Goal: Contribute content: Add original content to the website for others to see

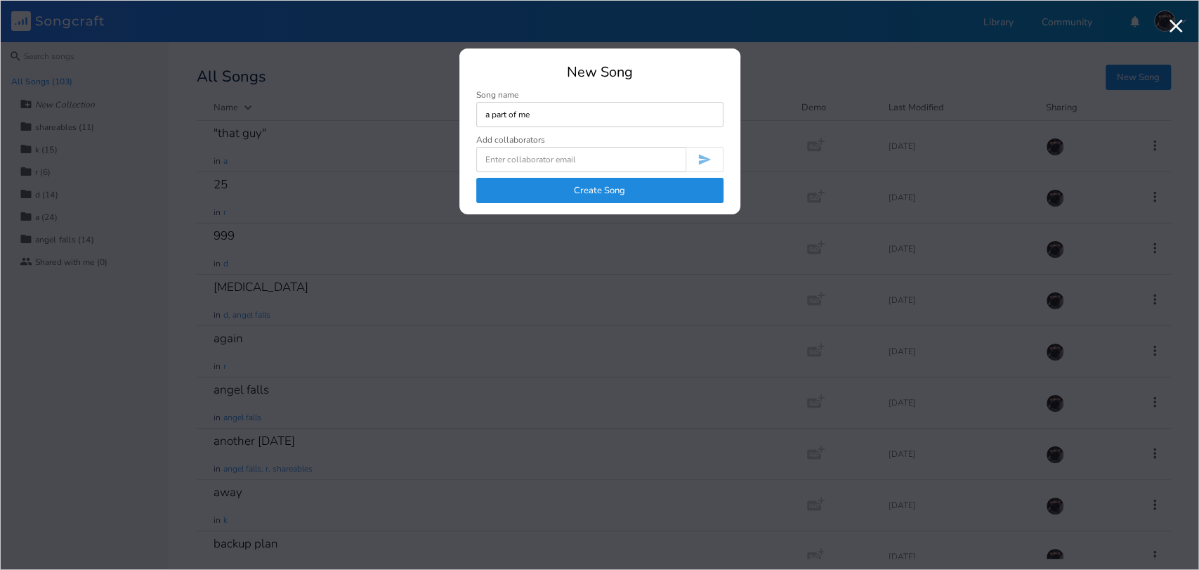
type input "a part of me"
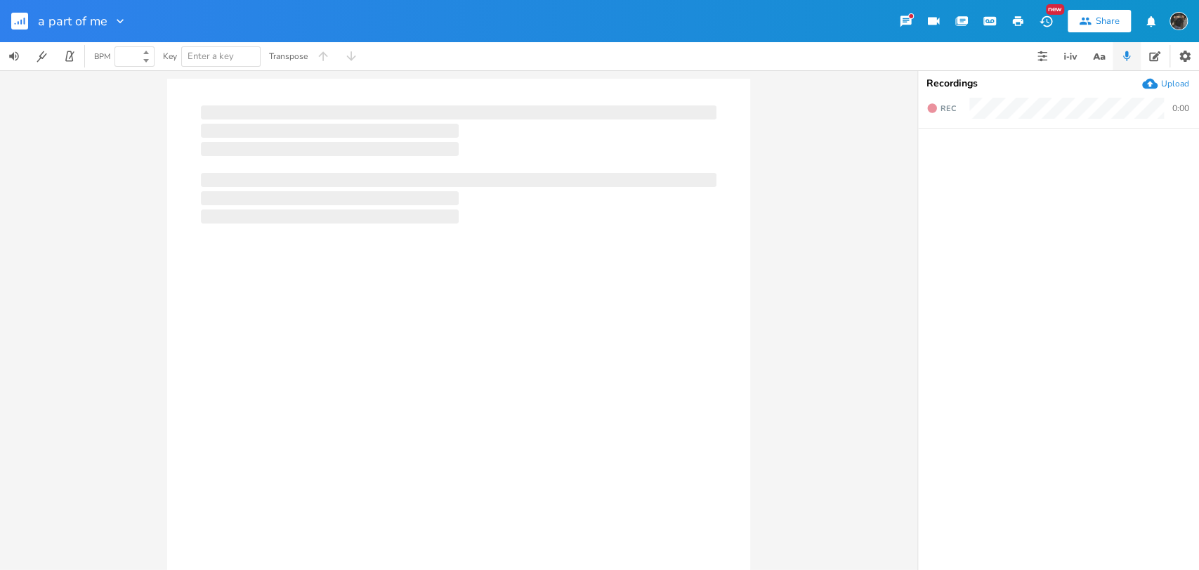
type input "100"
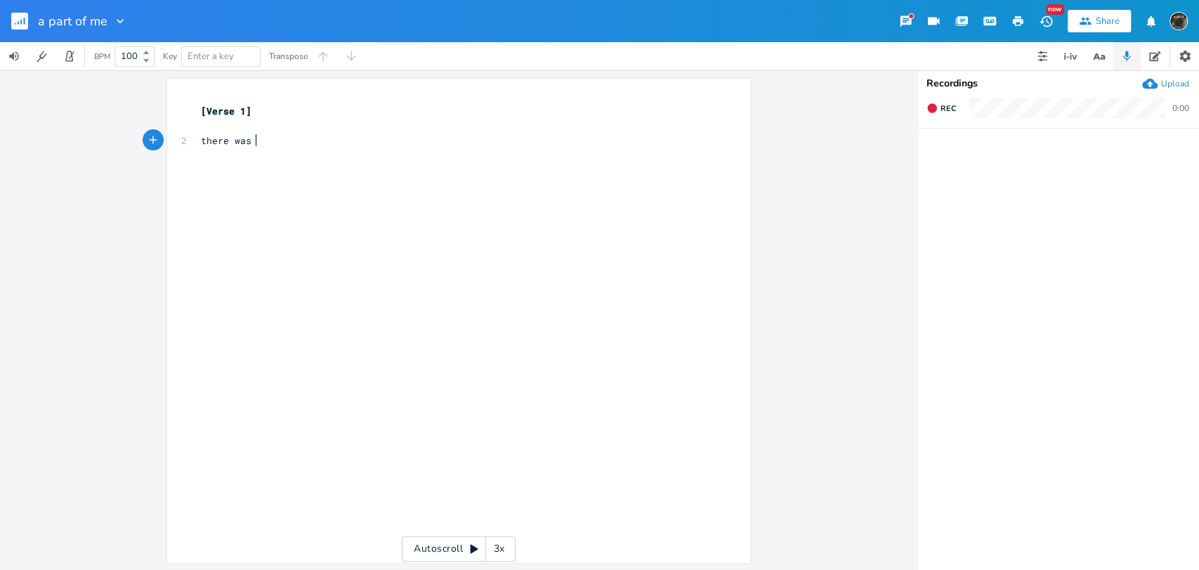
type textarea "there was a"
type textarea "a a"
type textarea "part of me"
type textarea "fragile and so deep"
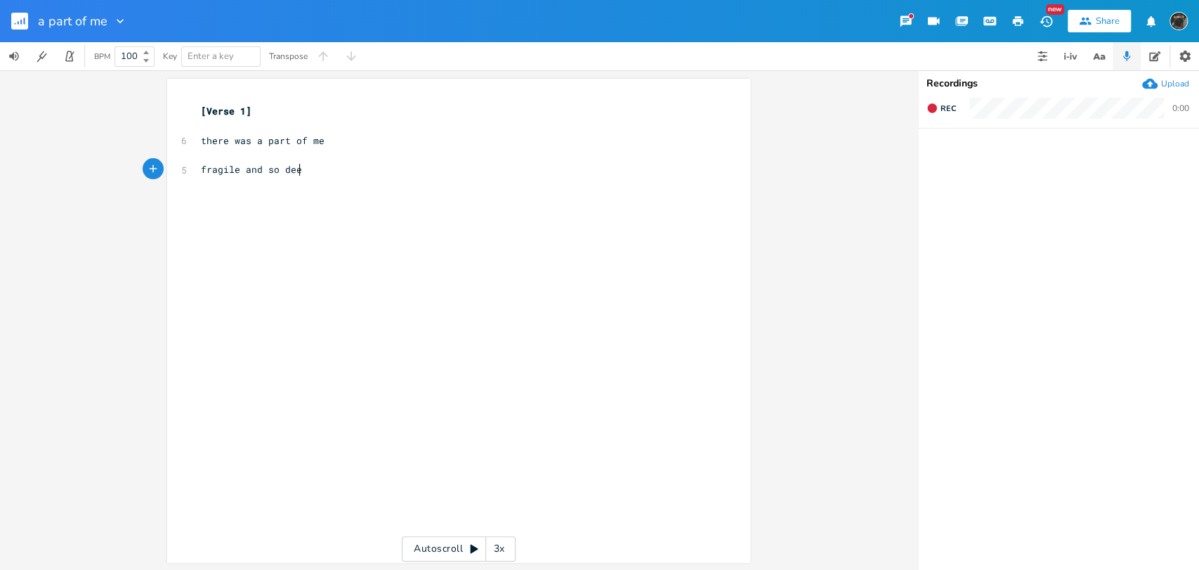
scroll to position [0, 79]
click at [292, 125] on pre "​" at bounding box center [451, 126] width 507 height 15
type textarea "Gmaj7"
click at [316, 226] on div "xxxxxxxxxx [Verse 1] ​ Gmaj7 6 there was a part of me ​ 5 fragile and so deep ​" at bounding box center [469, 334] width 542 height 466
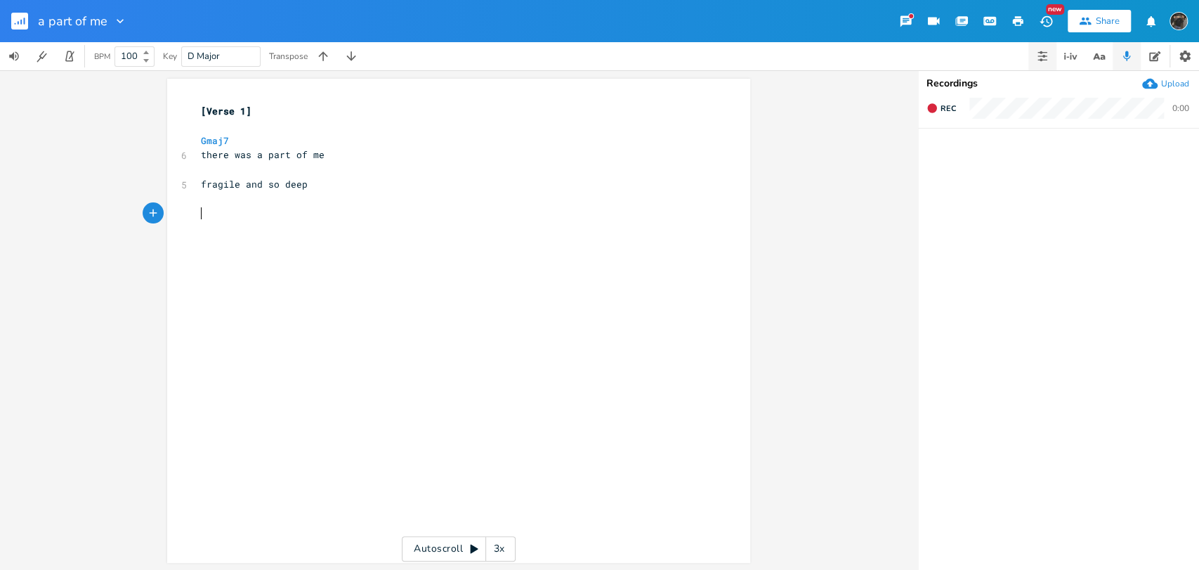
click at [1036, 46] on button "button" at bounding box center [1043, 56] width 28 height 28
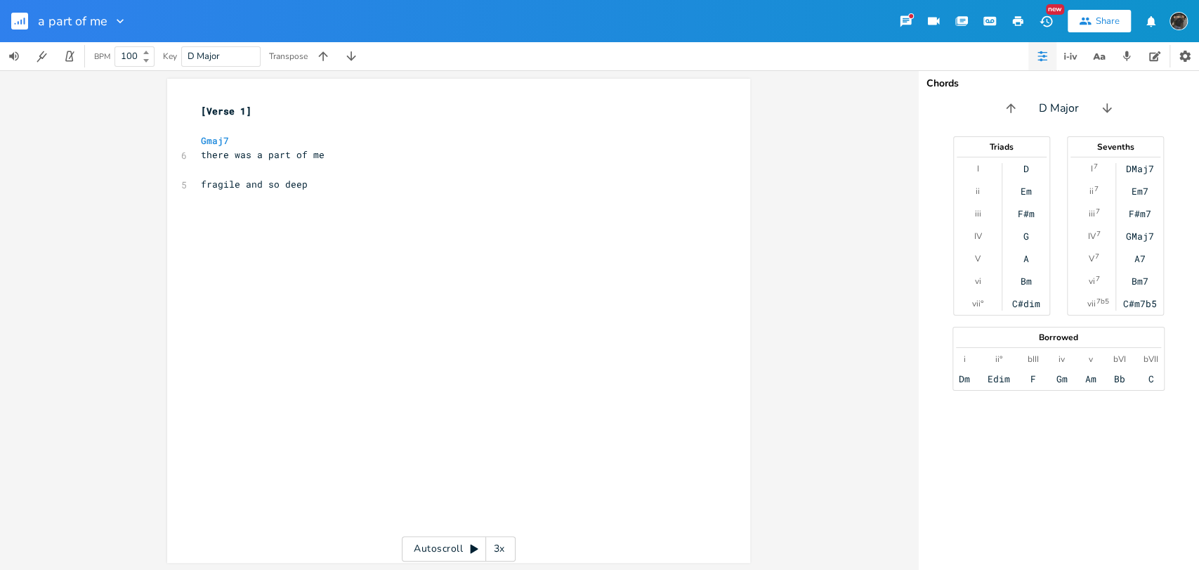
click at [386, 211] on pre "​" at bounding box center [451, 214] width 507 height 15
type textarea "Cadd9"
type textarea "i dont think im allowed to see her anymore"
click at [276, 200] on pre "​" at bounding box center [451, 199] width 507 height 15
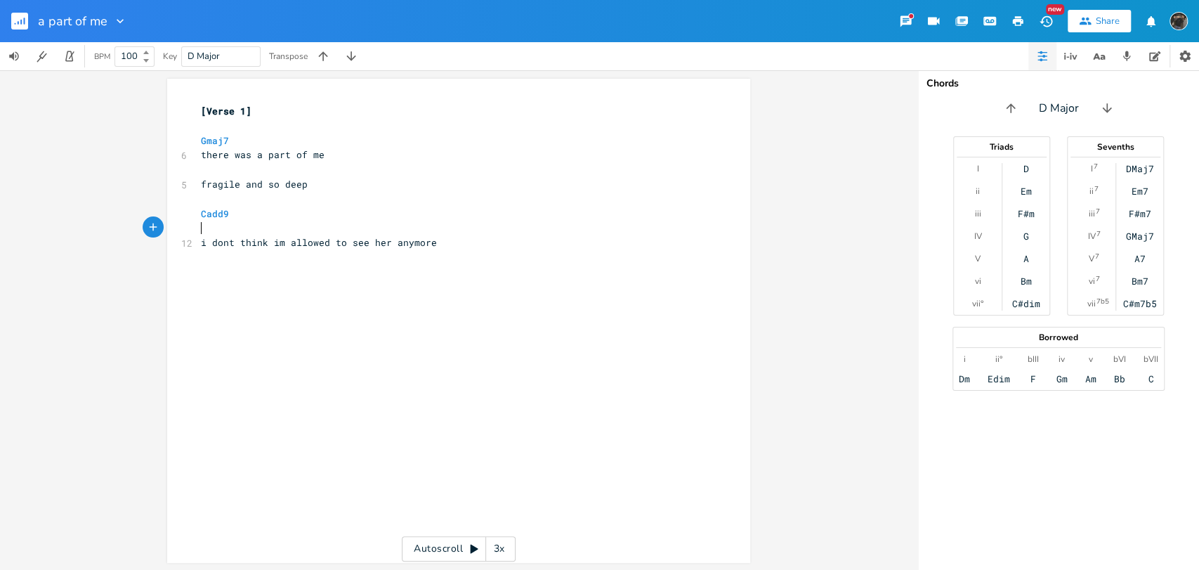
click at [225, 223] on pre "​" at bounding box center [451, 228] width 507 height 15
type textarea "weaker than my teeht"
type textarea "th"
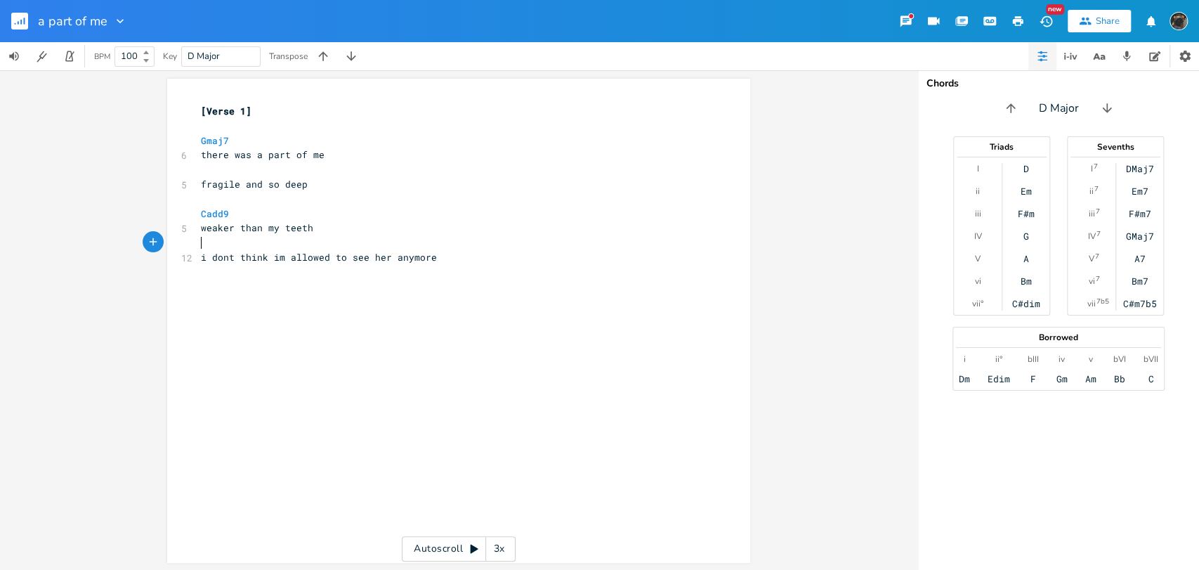
click at [389, 318] on div "xxxxxxxxxx [Verse 1] ​ Gmaj7 6 there was a part of me ​ 5 fragile and so deep ​…" at bounding box center [469, 334] width 542 height 466
type textarea "Gmaj7"
type textarea "you met her a few times"
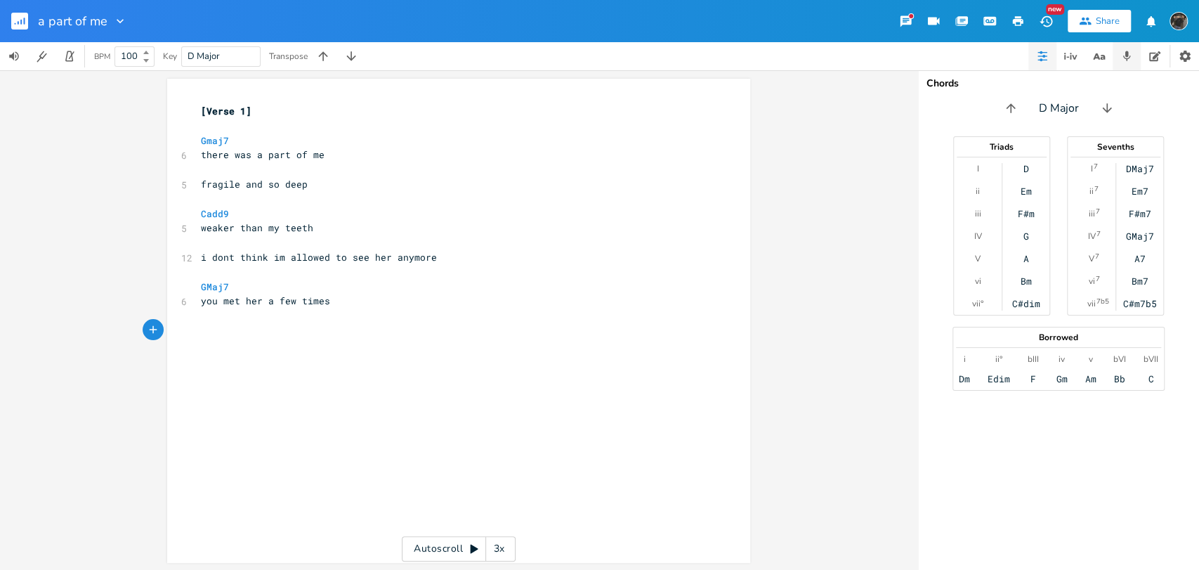
click at [1138, 56] on button "button" at bounding box center [1127, 56] width 28 height 28
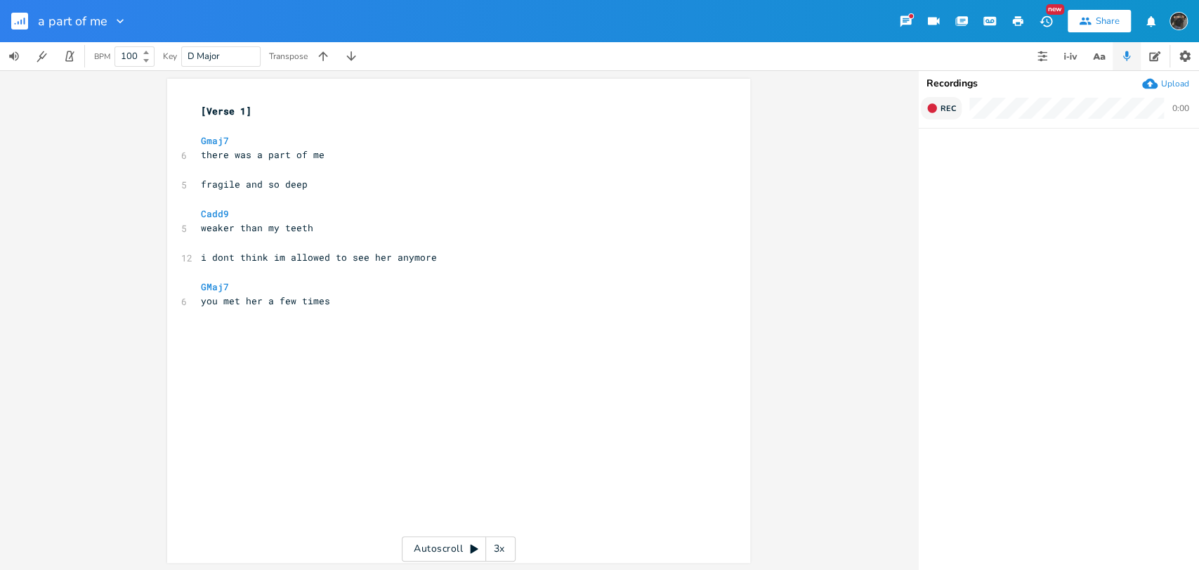
click at [937, 108] on icon "button" at bounding box center [932, 108] width 11 height 11
click at [958, 108] on button "End" at bounding box center [941, 108] width 41 height 22
click at [330, 379] on div "xxxxxxxxxx [Verse 1] ​ Gmaj7 6 there was a part of me ​ 5 fragile and so deep ​…" at bounding box center [469, 334] width 542 height 466
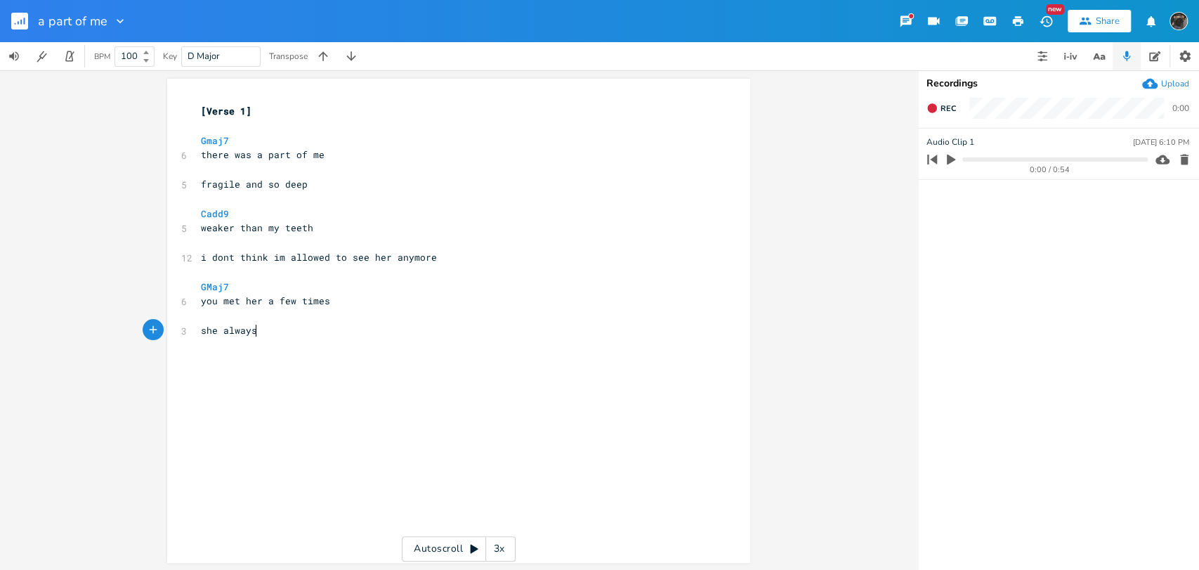
type textarea "she always"
type textarea "clung to your s"
type textarea "left side"
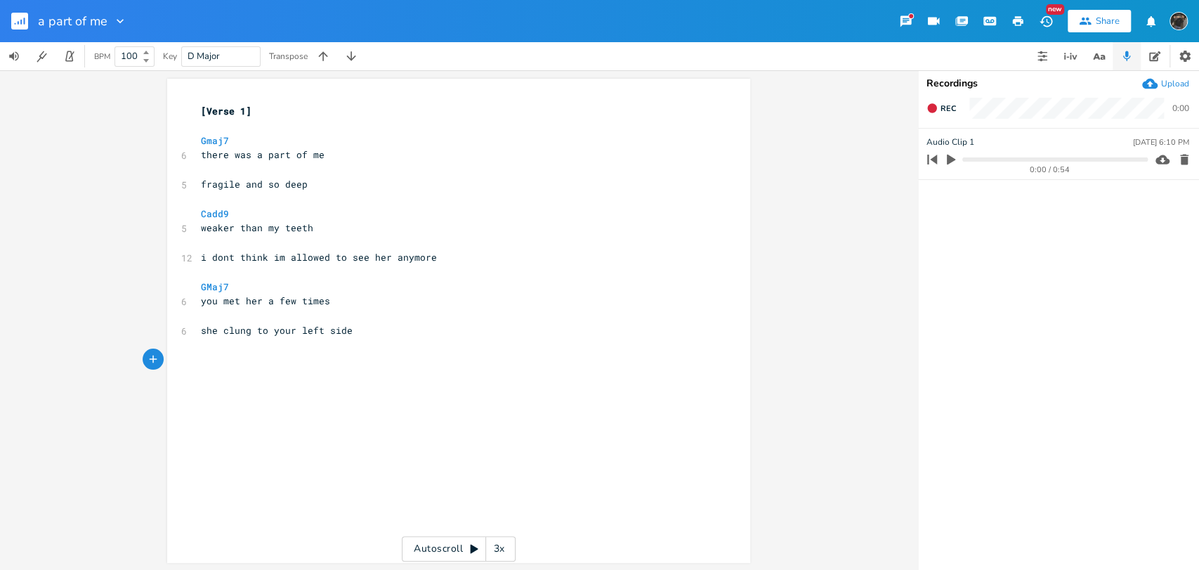
type textarea """
type textarea "she said you hung the moon"
type textarea "she said she watched you climn"
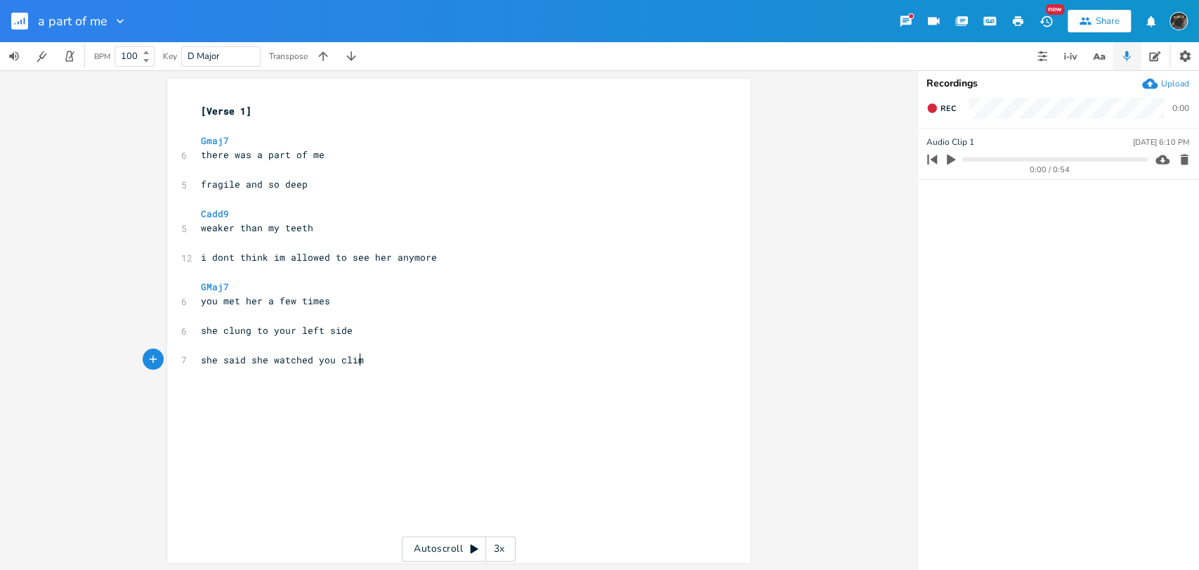
type textarea "b"
type textarea "to hang the moon every single night"
type textarea "[Chorus]"
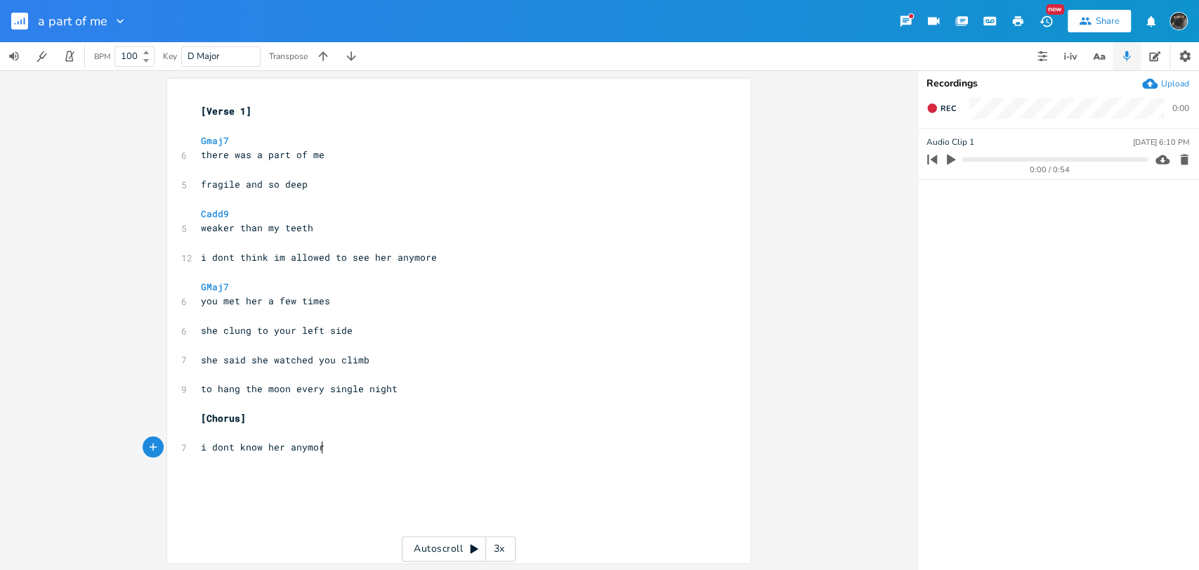
type textarea "i dont know her anymore"
click at [306, 429] on pre "​" at bounding box center [451, 433] width 507 height 15
type textarea "Cadd0"
type textarea "9"
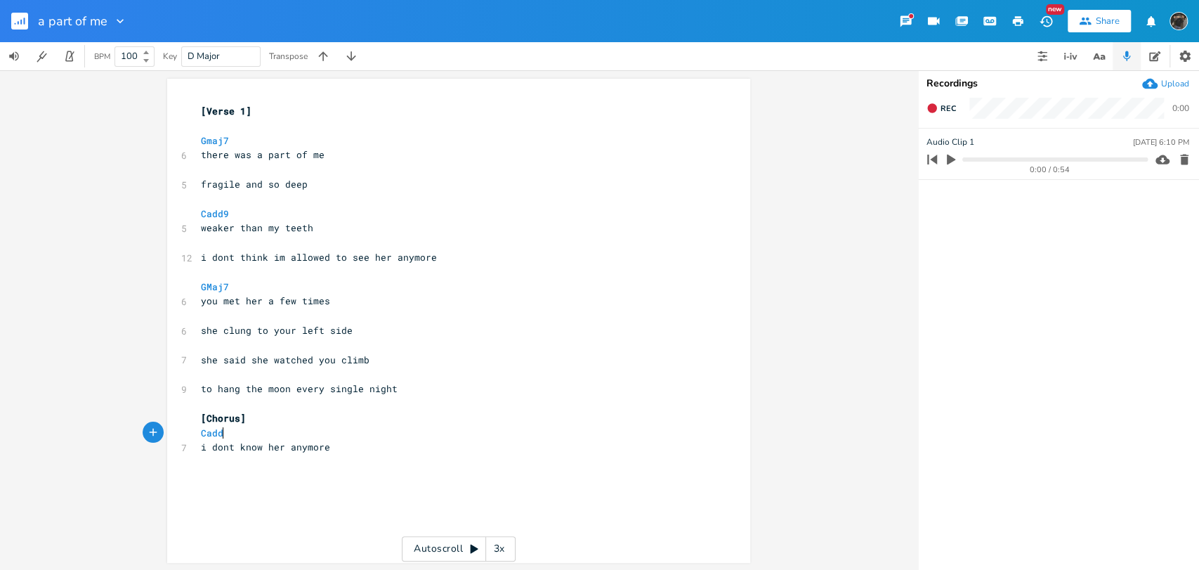
scroll to position [0, 6]
click at [223, 349] on pre "​" at bounding box center [451, 345] width 507 height 15
type textarea "Cadd9"
click at [403, 403] on pre "​" at bounding box center [451, 403] width 507 height 15
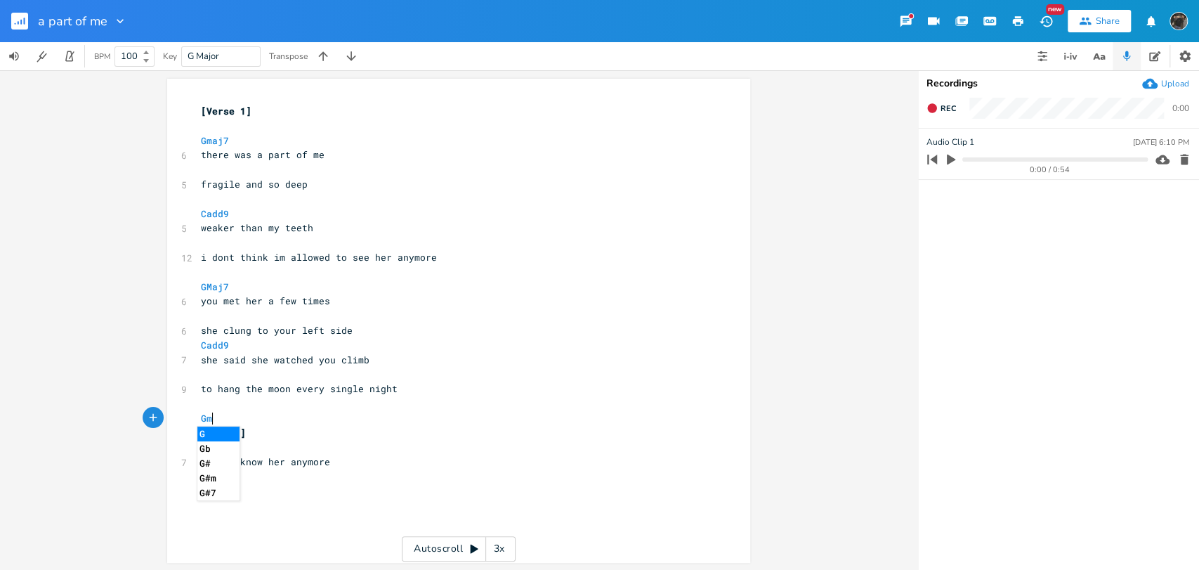
type textarea "Gma"
type textarea "/B"
click at [260, 517] on div "xxxxxxxxxx [Verse 1] ​ Gmaj7 6 there was a part of me ​ 5 fragile and so deep ​…" at bounding box center [469, 334] width 542 height 466
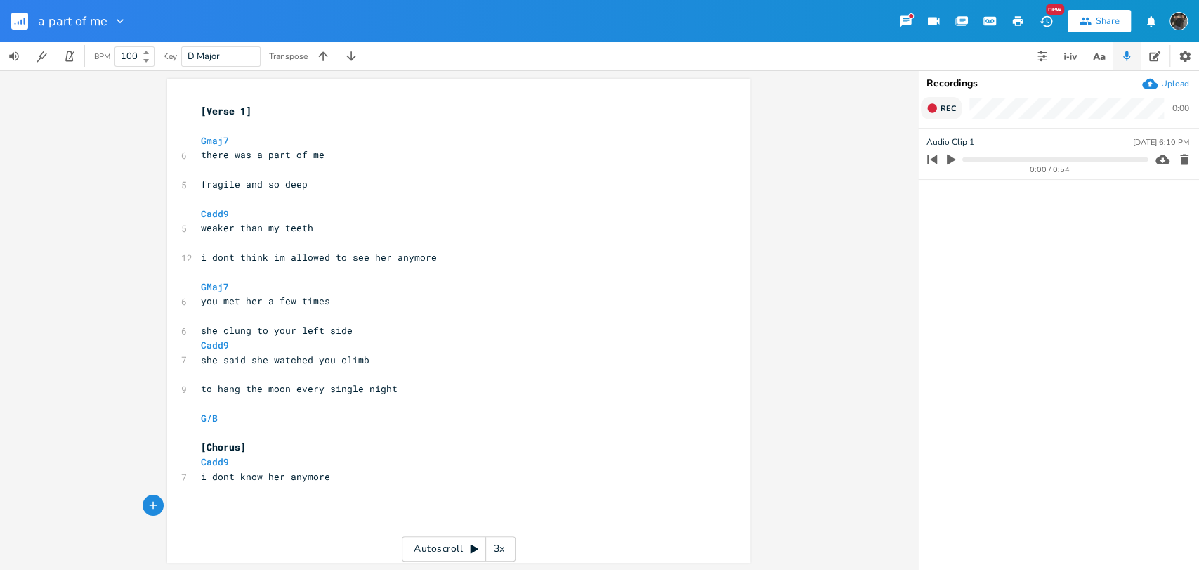
click at [928, 115] on button "Rec" at bounding box center [941, 108] width 41 height 22
click at [935, 104] on icon "button" at bounding box center [932, 108] width 11 height 11
